Goal: Task Accomplishment & Management: Manage account settings

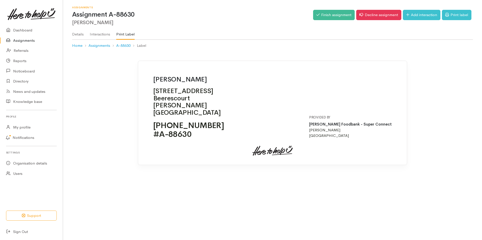
click at [77, 37] on link "Details" at bounding box center [78, 32] width 12 height 14
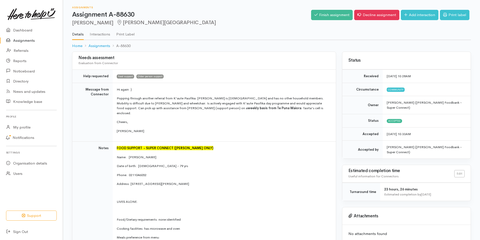
click at [28, 41] on link "Assignments" at bounding box center [31, 41] width 63 height 10
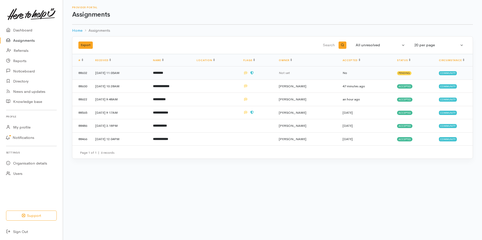
click at [110, 72] on td "[DATE] 11:05AM" at bounding box center [120, 72] width 58 height 13
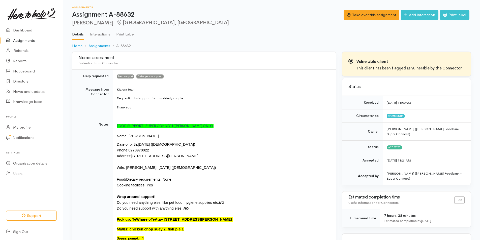
click at [24, 40] on link "Assignments" at bounding box center [31, 41] width 63 height 10
